Goal: Information Seeking & Learning: Learn about a topic

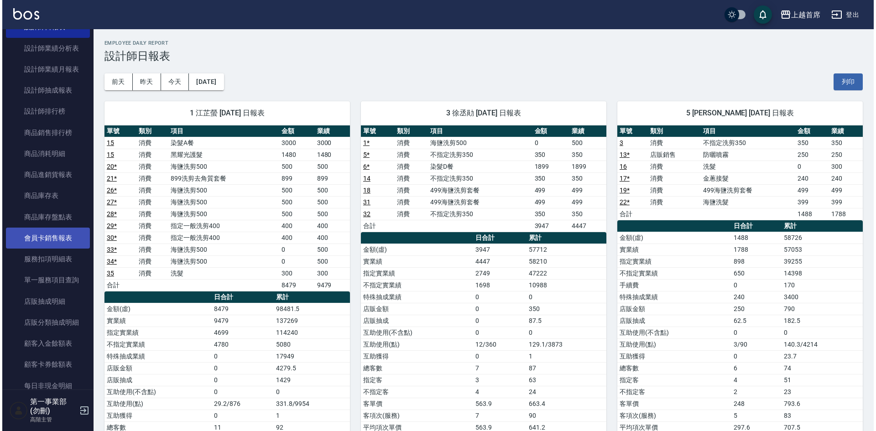
scroll to position [411, 0]
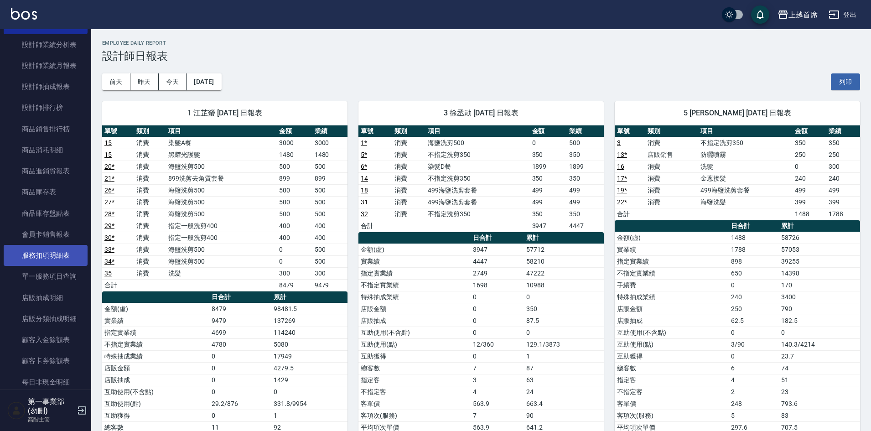
click at [55, 262] on link "服務扣項明細表" at bounding box center [46, 255] width 84 height 21
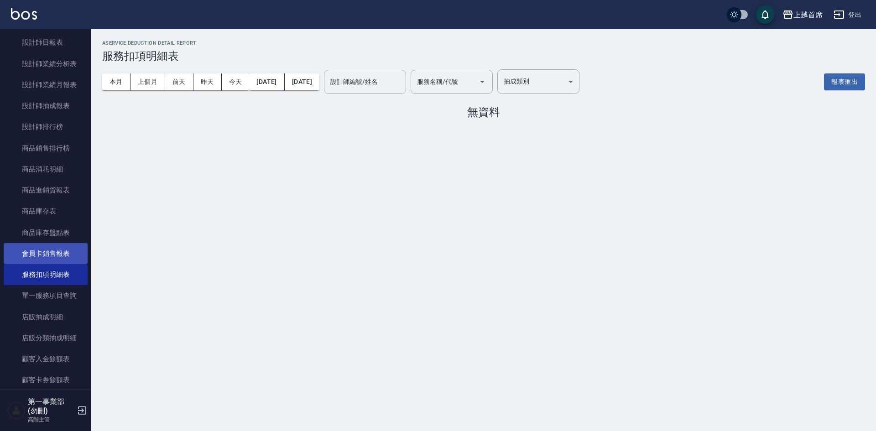
scroll to position [365, 0]
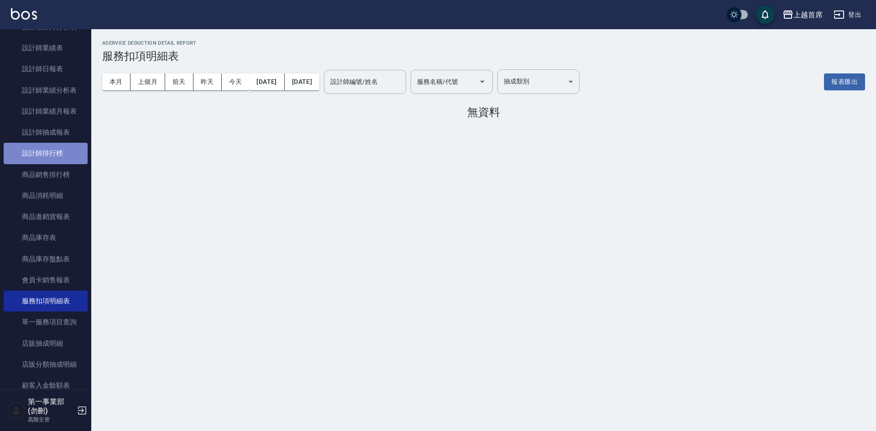
click at [47, 155] on link "設計師排行榜" at bounding box center [46, 153] width 84 height 21
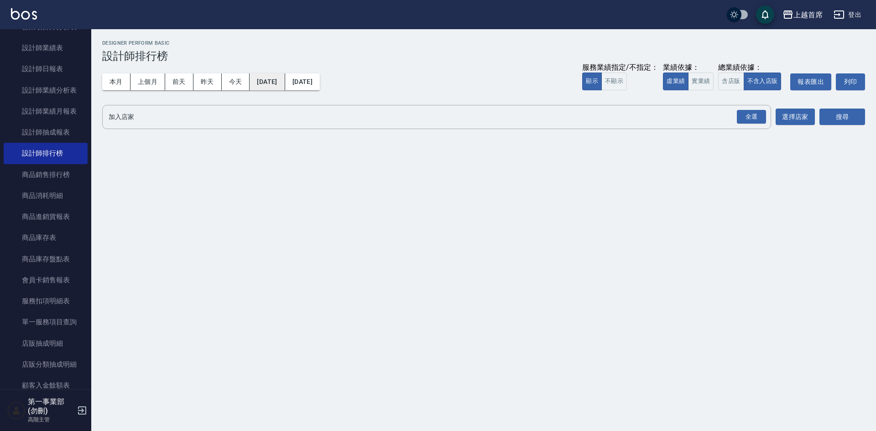
click at [273, 84] on button "[DATE]" at bounding box center [266, 81] width 35 height 17
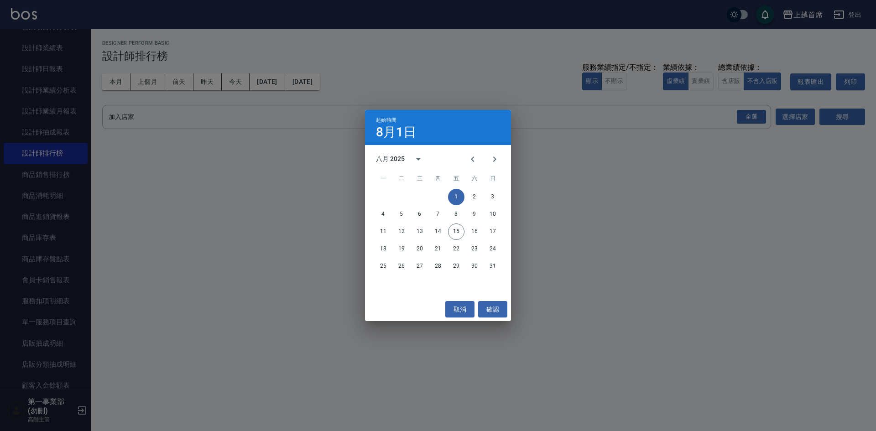
click at [397, 161] on div "八月 2025" at bounding box center [390, 159] width 29 height 10
click at [438, 234] on button "2024" at bounding box center [437, 233] width 33 height 16
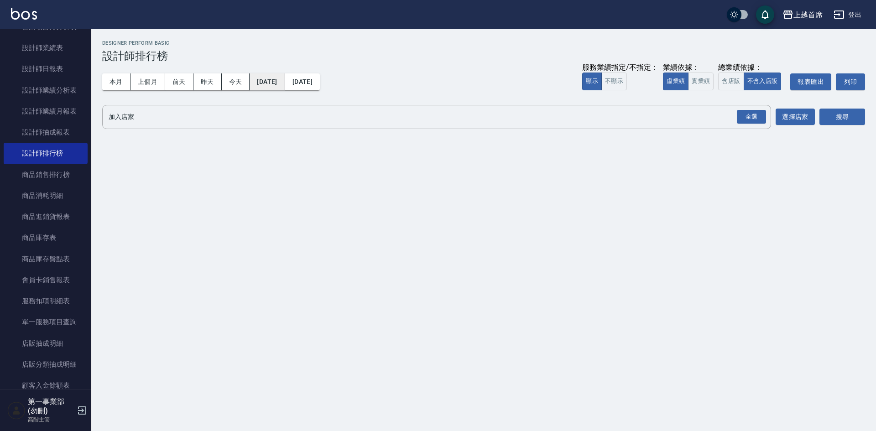
click at [276, 85] on button "[DATE]" at bounding box center [266, 81] width 35 height 17
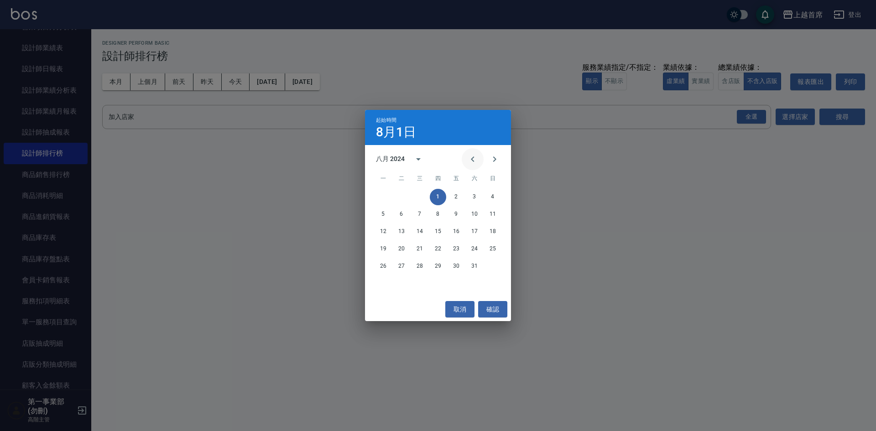
click at [469, 161] on icon "Previous month" at bounding box center [472, 159] width 11 height 11
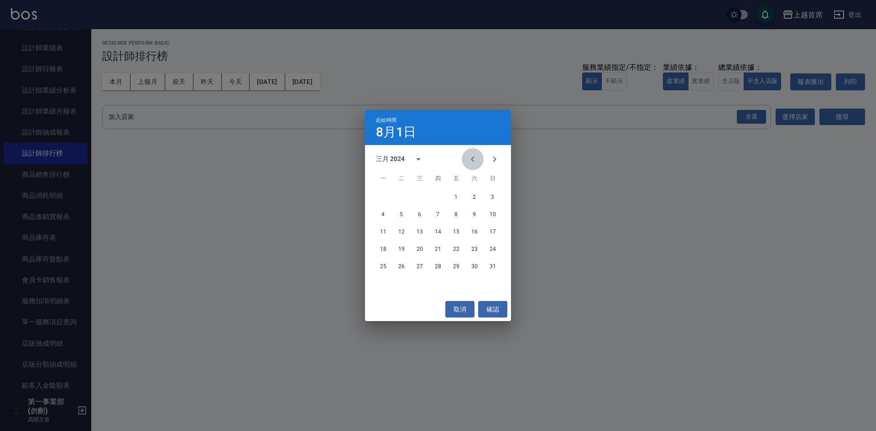
click at [469, 161] on icon "Previous month" at bounding box center [472, 159] width 11 height 11
click at [473, 156] on icon "Previous month" at bounding box center [472, 159] width 11 height 11
click at [386, 197] on button "1" at bounding box center [383, 197] width 16 height 16
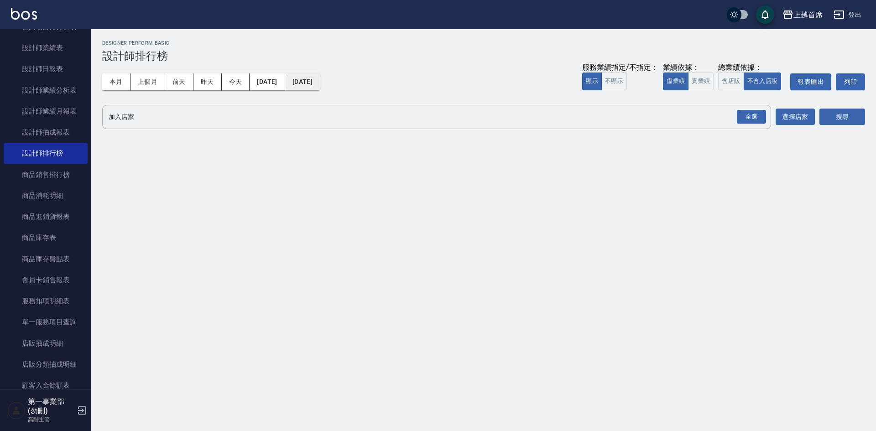
drag, startPoint x: 324, startPoint y: 92, endPoint x: 315, endPoint y: 77, distance: 17.2
click at [315, 77] on button "[DATE]" at bounding box center [302, 81] width 35 height 17
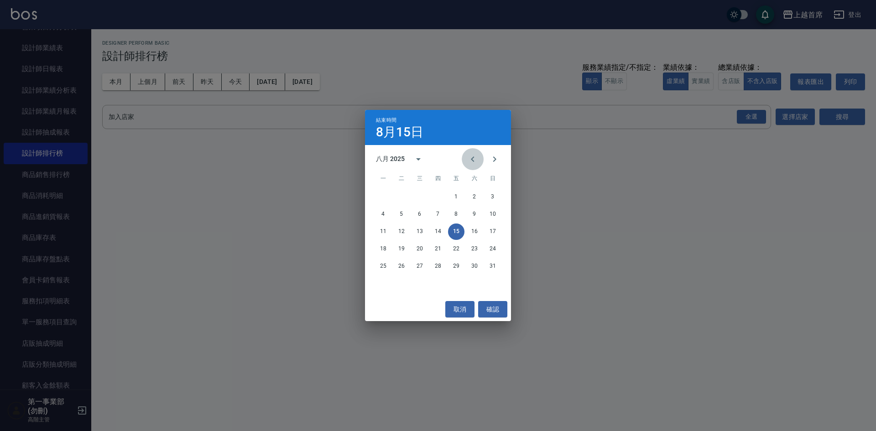
click at [477, 160] on icon "Previous month" at bounding box center [472, 159] width 11 height 11
click at [477, 161] on icon "Previous month" at bounding box center [472, 159] width 11 height 11
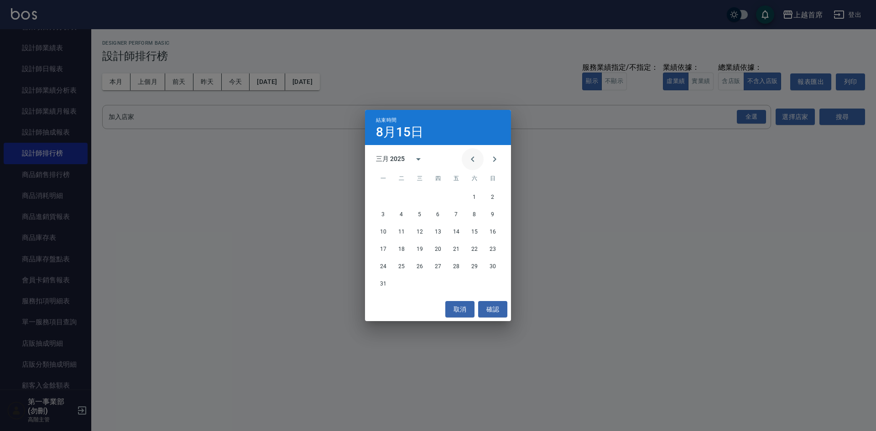
click at [477, 161] on icon "Previous month" at bounding box center [472, 159] width 11 height 11
drag, startPoint x: 404, startPoint y: 282, endPoint x: 495, endPoint y: 208, distance: 117.7
click at [404, 281] on button "31" at bounding box center [401, 283] width 16 height 16
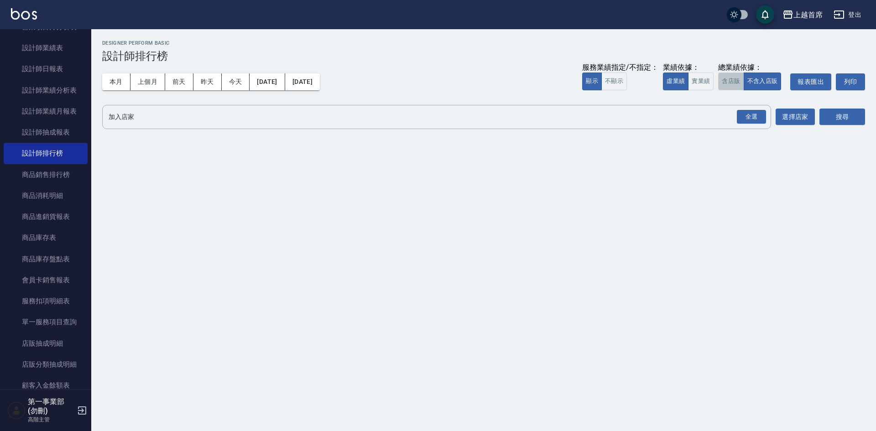
click at [722, 83] on button "含店販" at bounding box center [731, 82] width 26 height 18
click at [754, 121] on div "全選" at bounding box center [751, 117] width 29 height 14
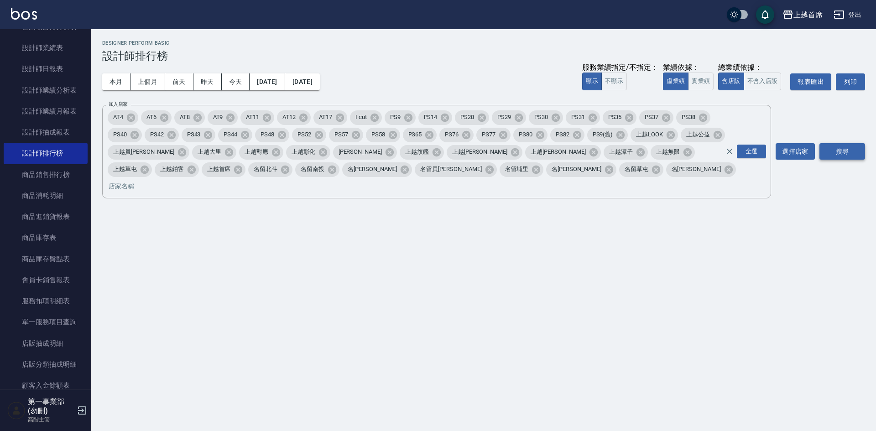
click at [841, 143] on button "搜尋" at bounding box center [842, 151] width 46 height 17
drag, startPoint x: 737, startPoint y: 305, endPoint x: 731, endPoint y: 282, distance: 23.5
click at [738, 305] on div "上越首席 [DATE] - [DATE] 設計師排行榜 列印時間： [DATE][PHONE_NUMBER]:44 Designer Perform Basi…" at bounding box center [438, 215] width 876 height 431
click at [449, 235] on div "上越首席 [DATE] - [DATE] 設計師排行榜 列印時間： [DATE][PHONE_NUMBER]:44 Designer Perform Basi…" at bounding box center [483, 143] width 785 height 228
click at [451, 54] on h3 "設計師排行榜" at bounding box center [483, 56] width 763 height 13
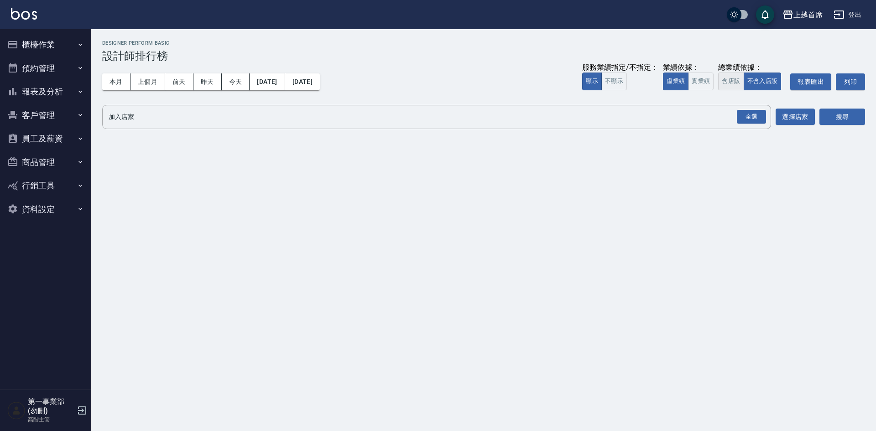
click at [734, 79] on button "含店販" at bounding box center [731, 82] width 26 height 18
click at [756, 119] on div "全選" at bounding box center [751, 117] width 29 height 14
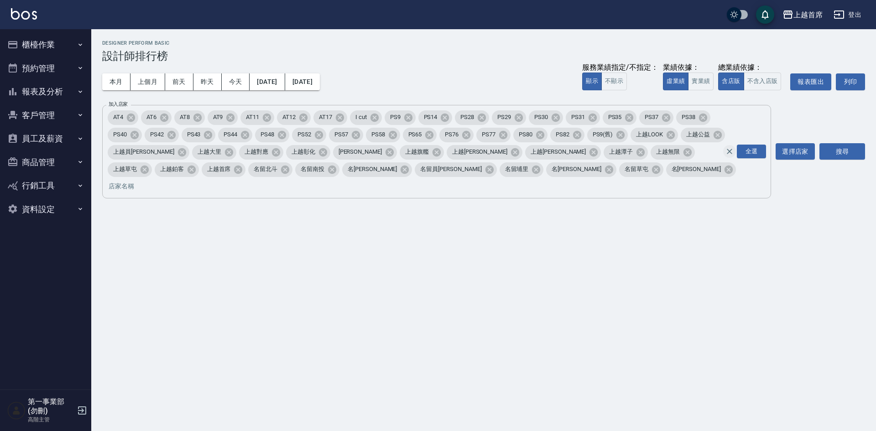
click at [730, 148] on button "Clear" at bounding box center [729, 151] width 13 height 13
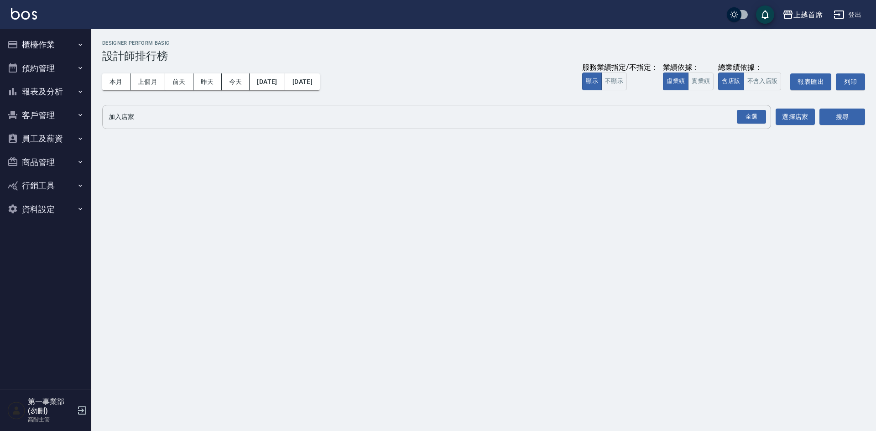
click at [530, 118] on input "加入店家" at bounding box center [429, 117] width 647 height 16
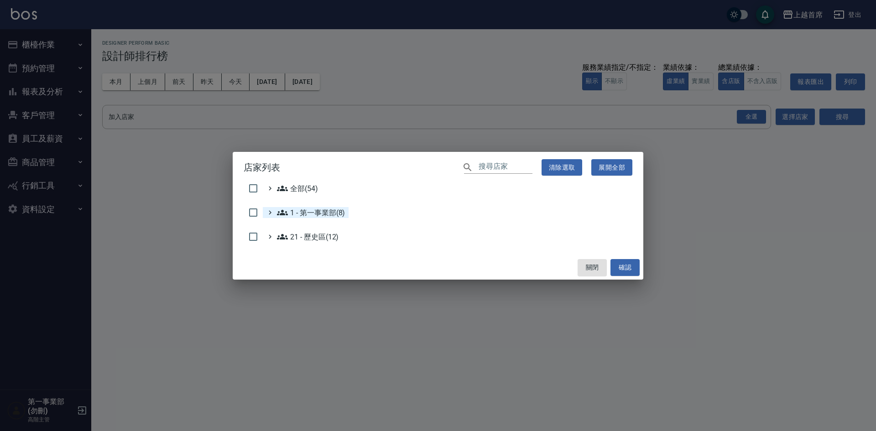
click at [333, 211] on 第一事業部\(8\) "1 - 第一事業部(8)" at bounding box center [311, 212] width 68 height 11
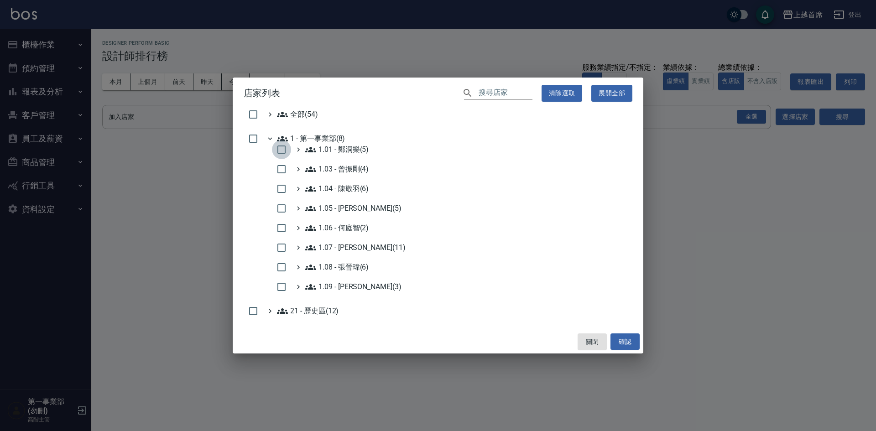
click at [277, 149] on input "checkbox" at bounding box center [281, 149] width 19 height 19
checkbox input "true"
click at [282, 208] on input "checkbox" at bounding box center [281, 208] width 19 height 19
checkbox input "true"
click at [277, 247] on input "checkbox" at bounding box center [281, 247] width 19 height 19
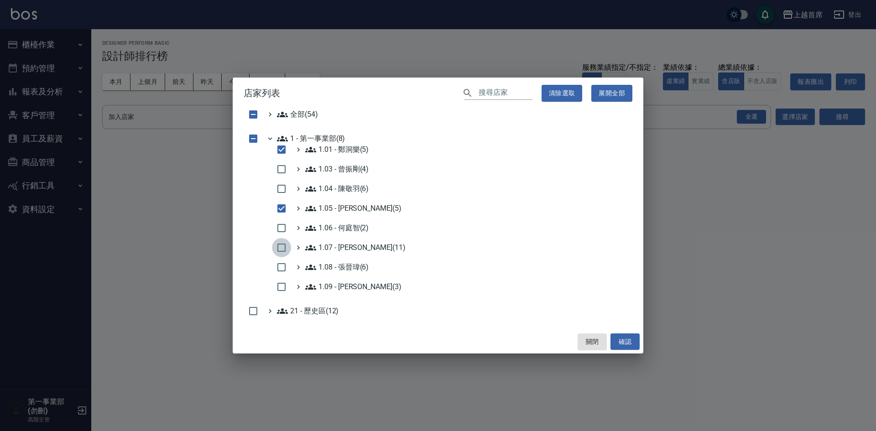
checkbox input "true"
click at [278, 283] on input "checkbox" at bounding box center [281, 286] width 19 height 19
checkbox input "true"
click at [320, 187] on 陳敬羽\(6\) "1.04 - 陳敬羽(6)" at bounding box center [336, 188] width 63 height 11
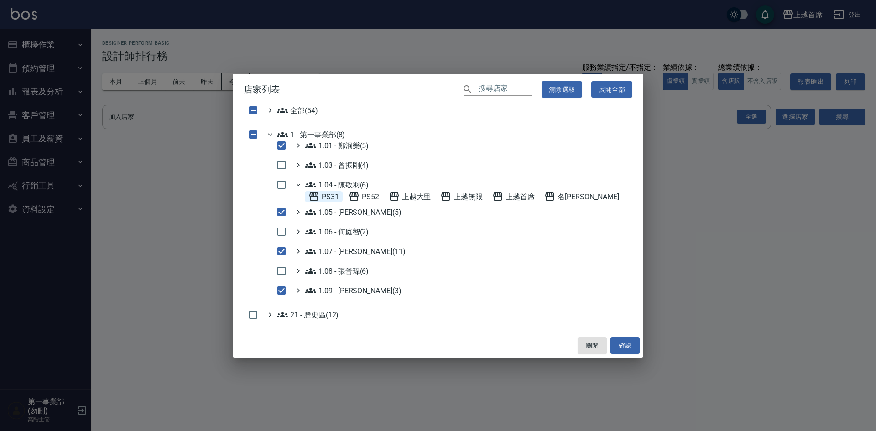
click at [329, 196] on span "PS31" at bounding box center [323, 196] width 31 height 11
click at [520, 202] on span "上越首席" at bounding box center [513, 196] width 42 height 11
click at [355, 212] on 廖厚迪\(5\) "1.05 - 廖厚迪(5)" at bounding box center [353, 212] width 96 height 11
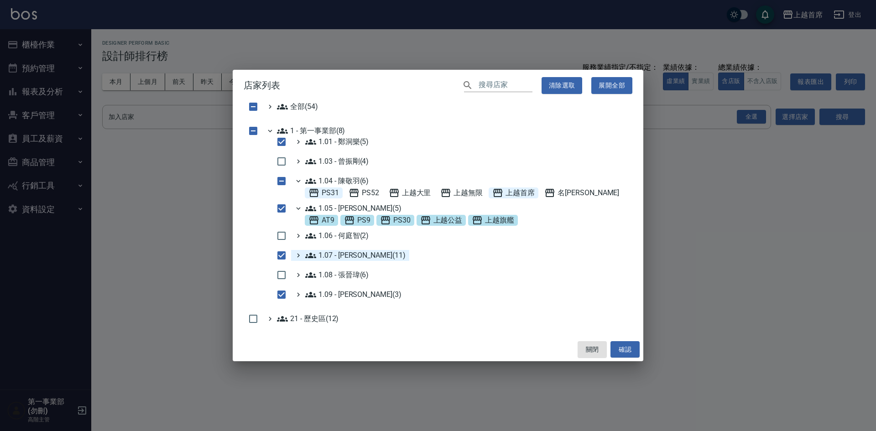
click at [342, 250] on 蔡佳均\(11\) "1.07 - 蔡佳均(11)" at bounding box center [355, 255] width 100 height 11
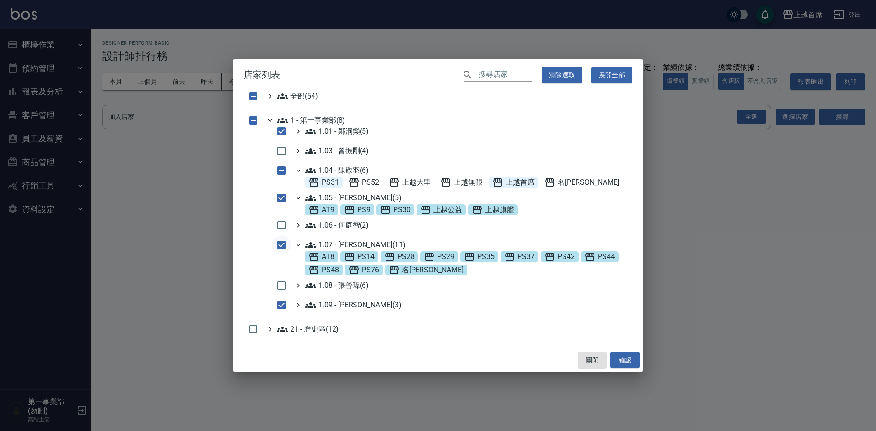
click at [283, 244] on input "checkbox" at bounding box center [281, 244] width 19 height 19
checkbox input "false"
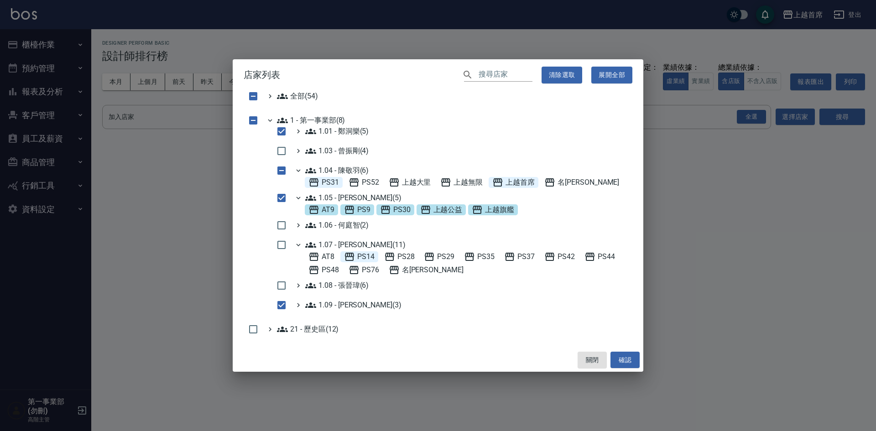
click at [363, 258] on span "PS14" at bounding box center [359, 256] width 31 height 11
click at [602, 258] on span "PS44" at bounding box center [599, 256] width 31 height 11
click at [567, 258] on span "PS42" at bounding box center [559, 256] width 31 height 11
click at [333, 255] on span "AT8" at bounding box center [321, 256] width 26 height 11
click at [365, 286] on 張晉瑋\(6\) "1.08 - 張晉瑋(6)" at bounding box center [336, 285] width 63 height 11
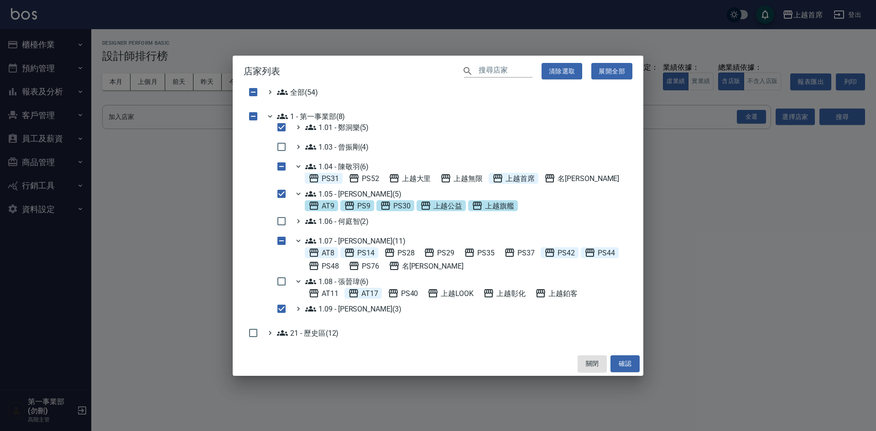
click at [380, 292] on div "AT17" at bounding box center [362, 293] width 37 height 11
click at [515, 297] on span "上越彰化" at bounding box center [504, 293] width 42 height 11
click at [348, 312] on 劉純億\(3\) "1.09 - 劉純億(3)" at bounding box center [353, 308] width 96 height 11
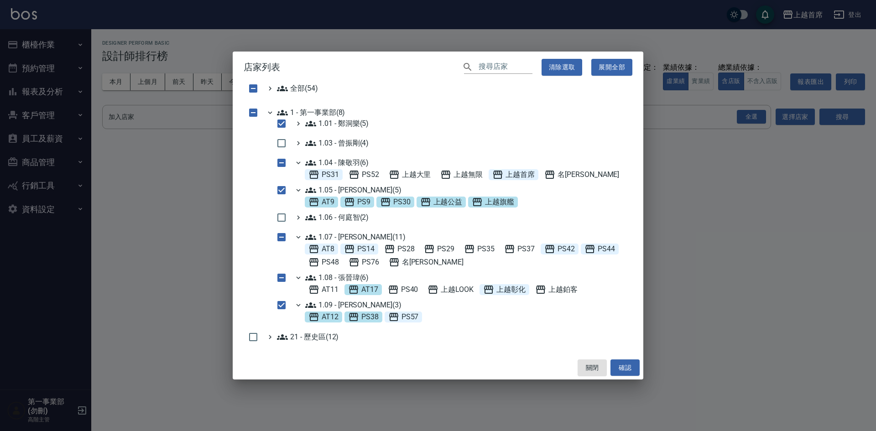
click at [406, 317] on span "PS57" at bounding box center [403, 317] width 31 height 11
checkbox input "false"
click at [328, 318] on span "AT12" at bounding box center [323, 317] width 30 height 11
click at [628, 367] on button "確認" at bounding box center [624, 367] width 29 height 17
checkbox input "false"
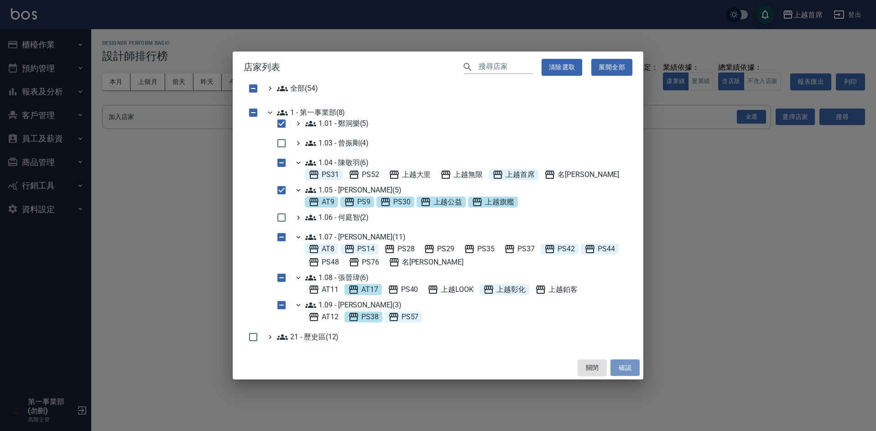
checkbox input "false"
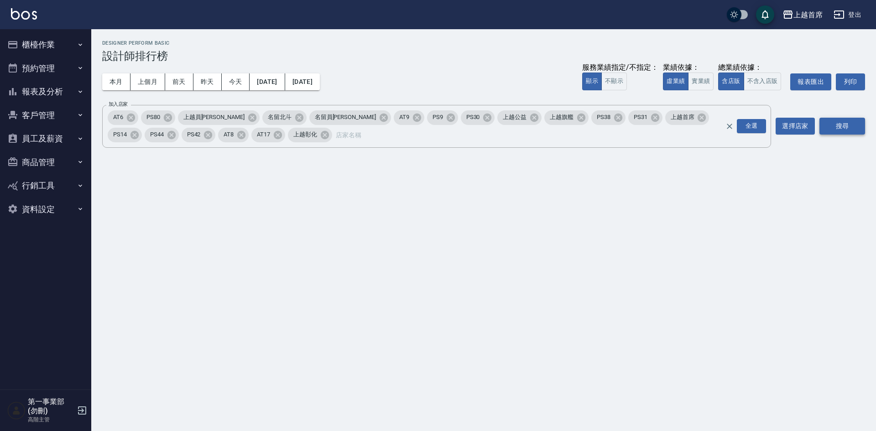
click at [837, 126] on button "搜尋" at bounding box center [842, 126] width 46 height 17
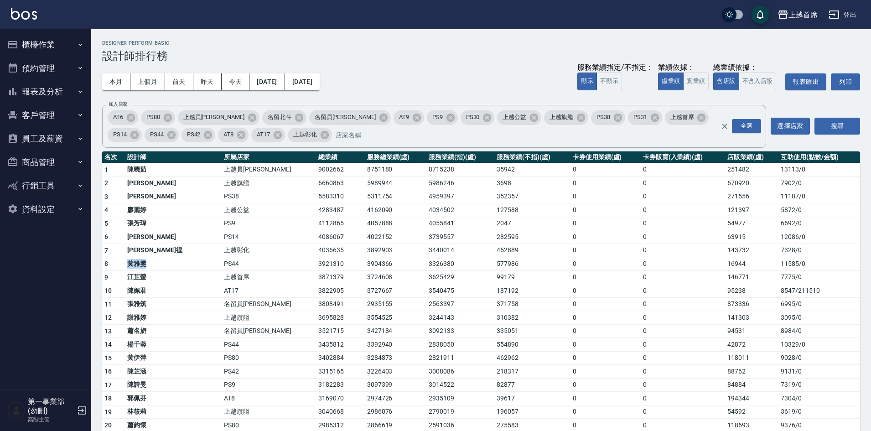
drag, startPoint x: 130, startPoint y: 265, endPoint x: 194, endPoint y: 267, distance: 63.9
click at [161, 267] on td "黃雅雯" at bounding box center [173, 264] width 97 height 14
drag, startPoint x: 265, startPoint y: 263, endPoint x: 294, endPoint y: 265, distance: 28.8
click at [294, 265] on tr "8 黃雅雯 PS44 3921310 3904366 3326380 577986 0 0 16944 11585 / 0" at bounding box center [481, 264] width 758 height 14
click at [316, 266] on td "3921310" at bounding box center [340, 264] width 49 height 14
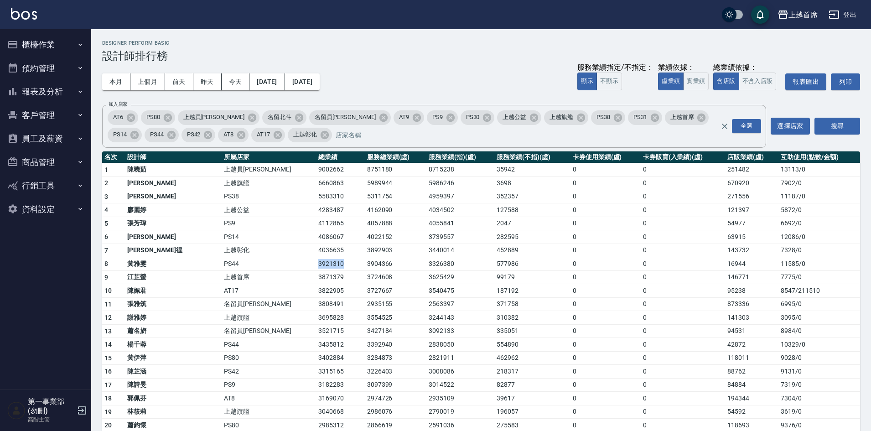
drag, startPoint x: 298, startPoint y: 266, endPoint x: 247, endPoint y: 267, distance: 51.1
click at [247, 267] on tr "8 黃雅雯 PS44 3921310 3904366 3326380 577986 0 0 16944 11585 / 0" at bounding box center [481, 264] width 758 height 14
click at [316, 284] on td "3822905" at bounding box center [340, 291] width 49 height 14
click at [701, 87] on button "實業績" at bounding box center [696, 82] width 26 height 18
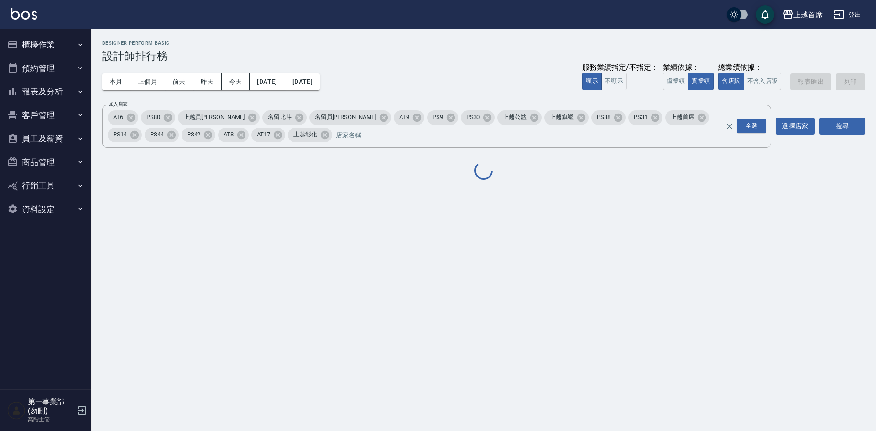
click at [447, 320] on div "上越首席 2024-01-01 - 2024-12-31 設計師排行榜 列印時間： 2025-08-15-12:47 Designer Perform Bas…" at bounding box center [438, 215] width 876 height 431
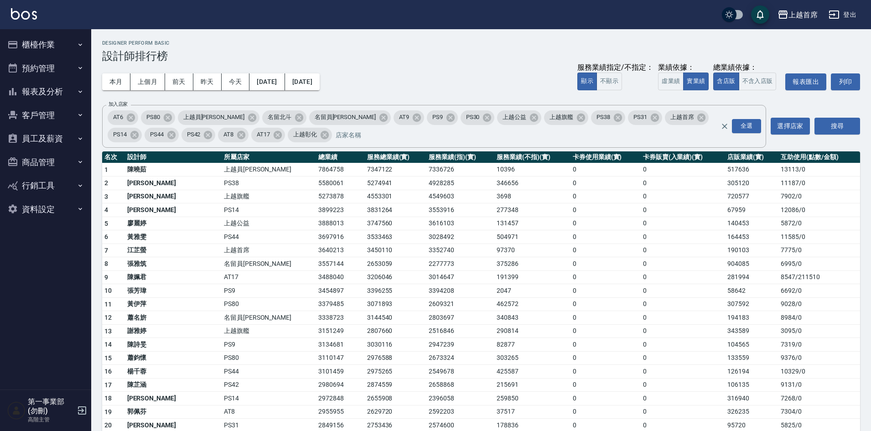
click at [469, 80] on div "本月 上個月 前天 昨天 今天 2024/01/01 2024/12/31 服務業績指定/不指定： 顯示 不顯示 業績依據： 虛業績 實業績 總業績依據： 含…" at bounding box center [481, 81] width 758 height 39
click at [669, 78] on button "虛業績" at bounding box center [671, 82] width 26 height 18
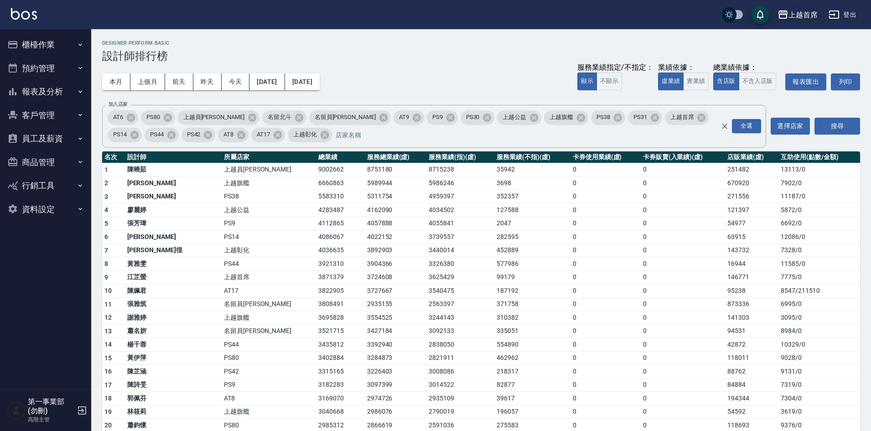
click at [813, 20] on div "上越首席" at bounding box center [803, 14] width 29 height 11
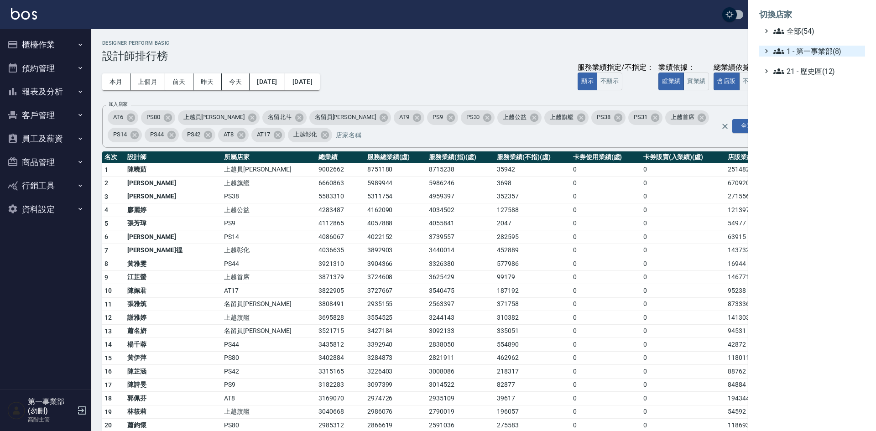
click at [821, 52] on span "1 - 第一事業部(8)" at bounding box center [817, 51] width 88 height 11
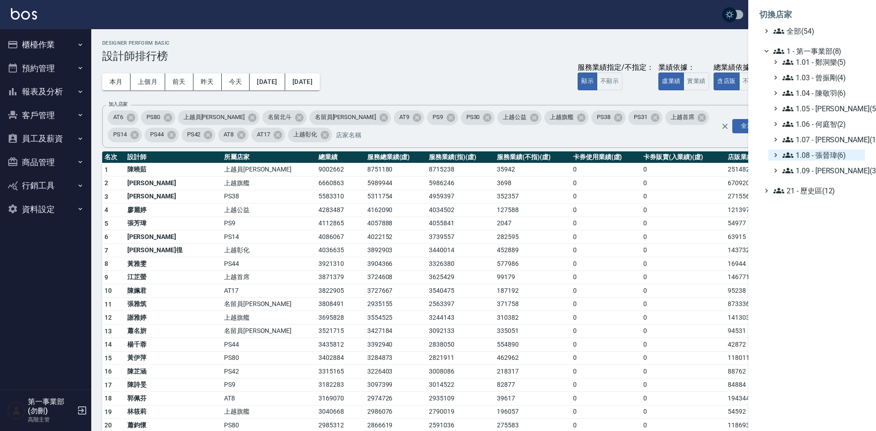
click at [837, 153] on span "1.08 - 張晉瑋(6)" at bounding box center [821, 155] width 79 height 11
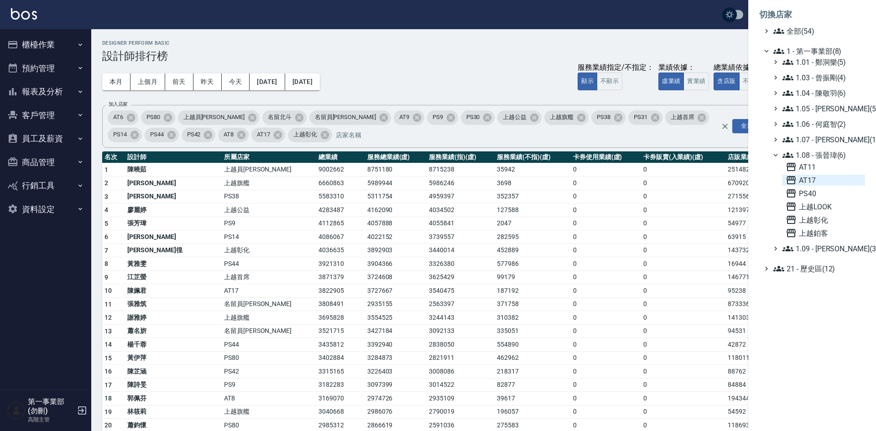
click at [822, 178] on span "AT17" at bounding box center [823, 180] width 76 height 11
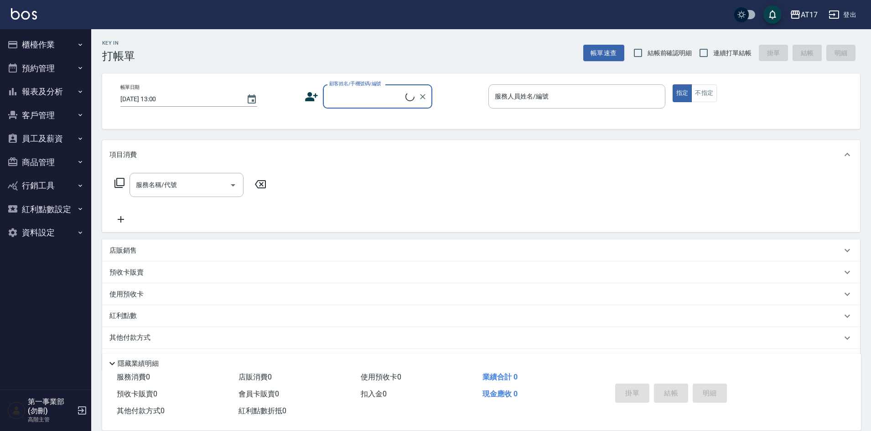
click at [44, 137] on button "員工及薪資" at bounding box center [46, 139] width 84 height 24
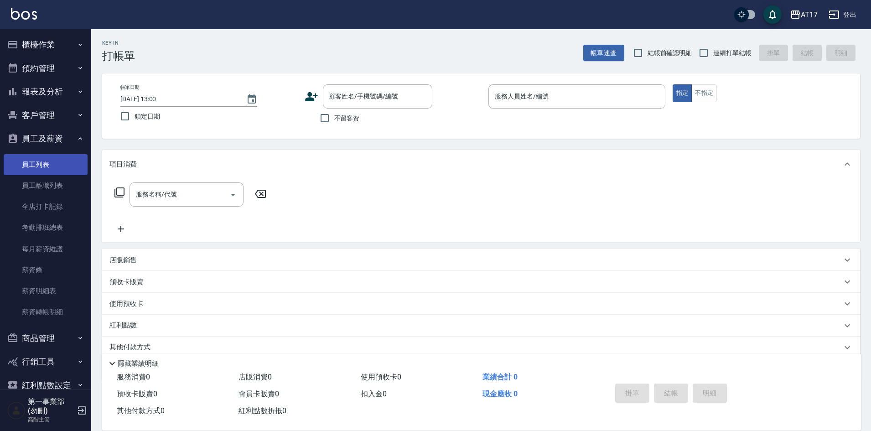
click at [53, 161] on link "員工列表" at bounding box center [46, 164] width 84 height 21
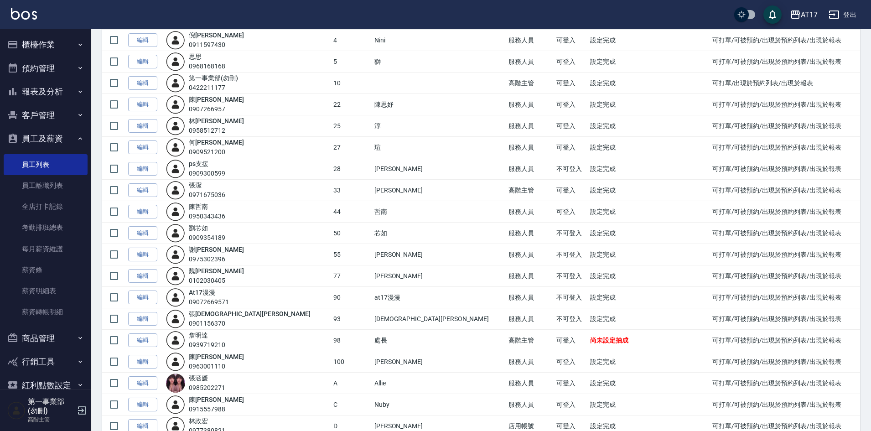
scroll to position [58, 0]
